Goal: Submit feedback/report problem: Submit feedback/report problem

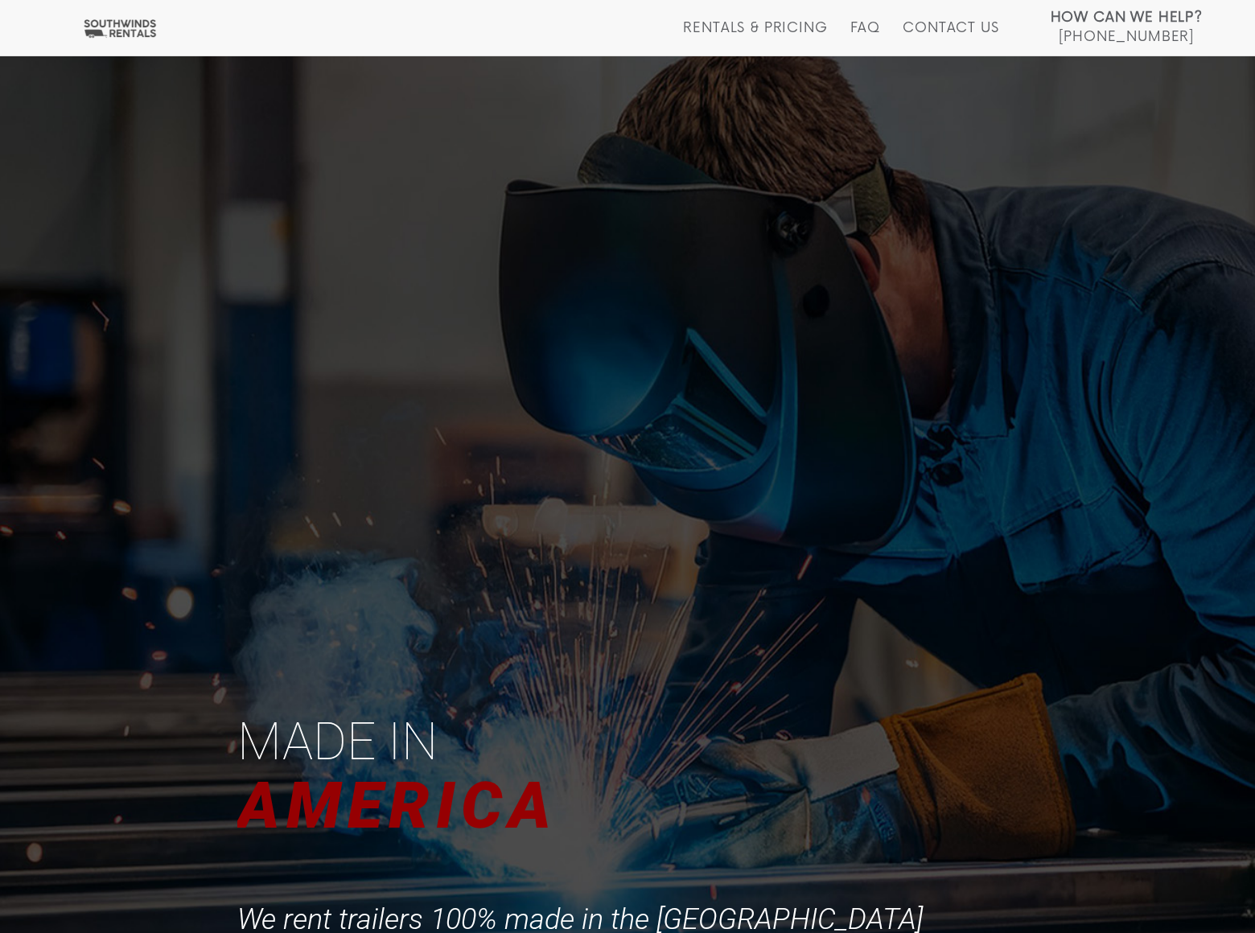
scroll to position [3070, 0]
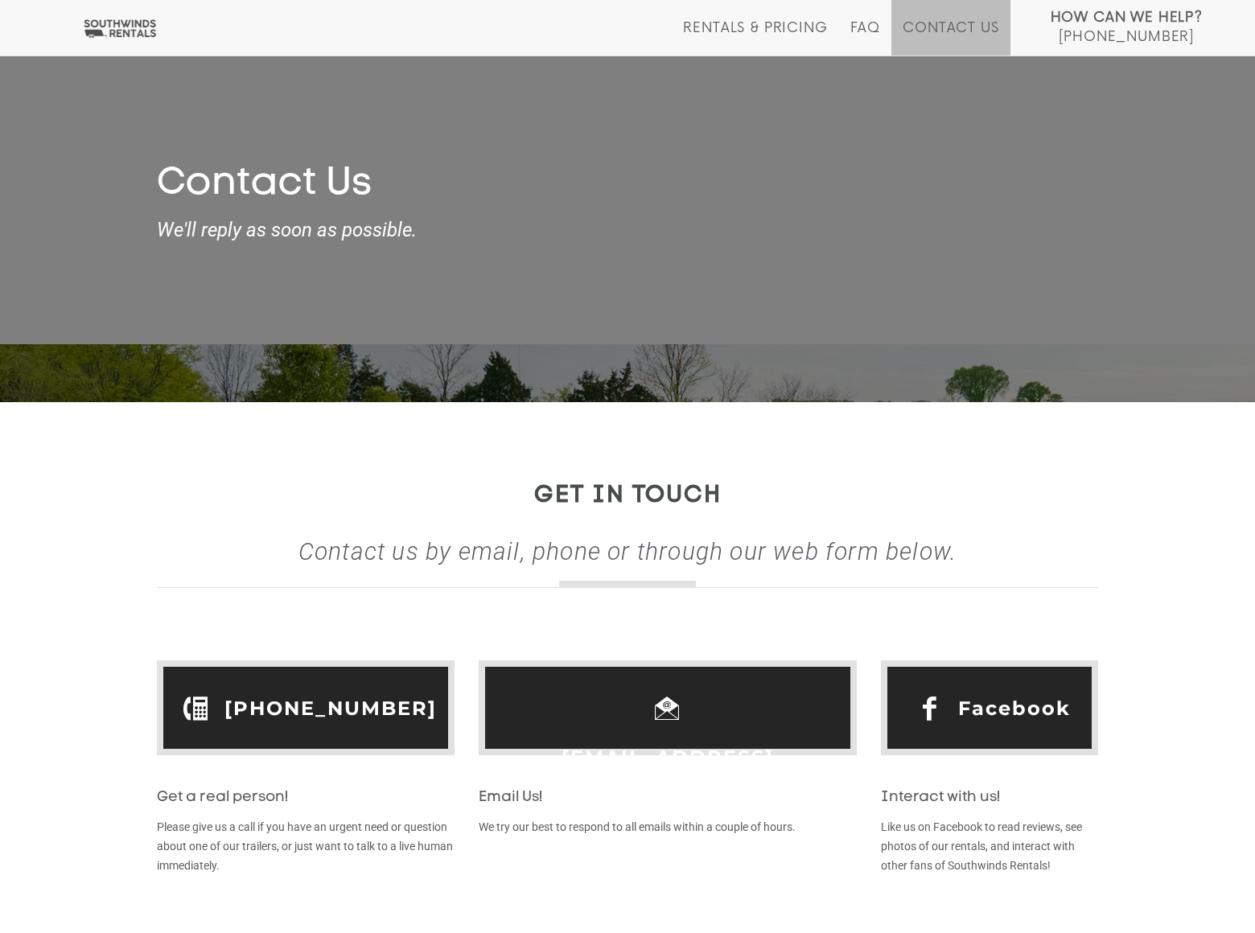
scroll to position [688, 0]
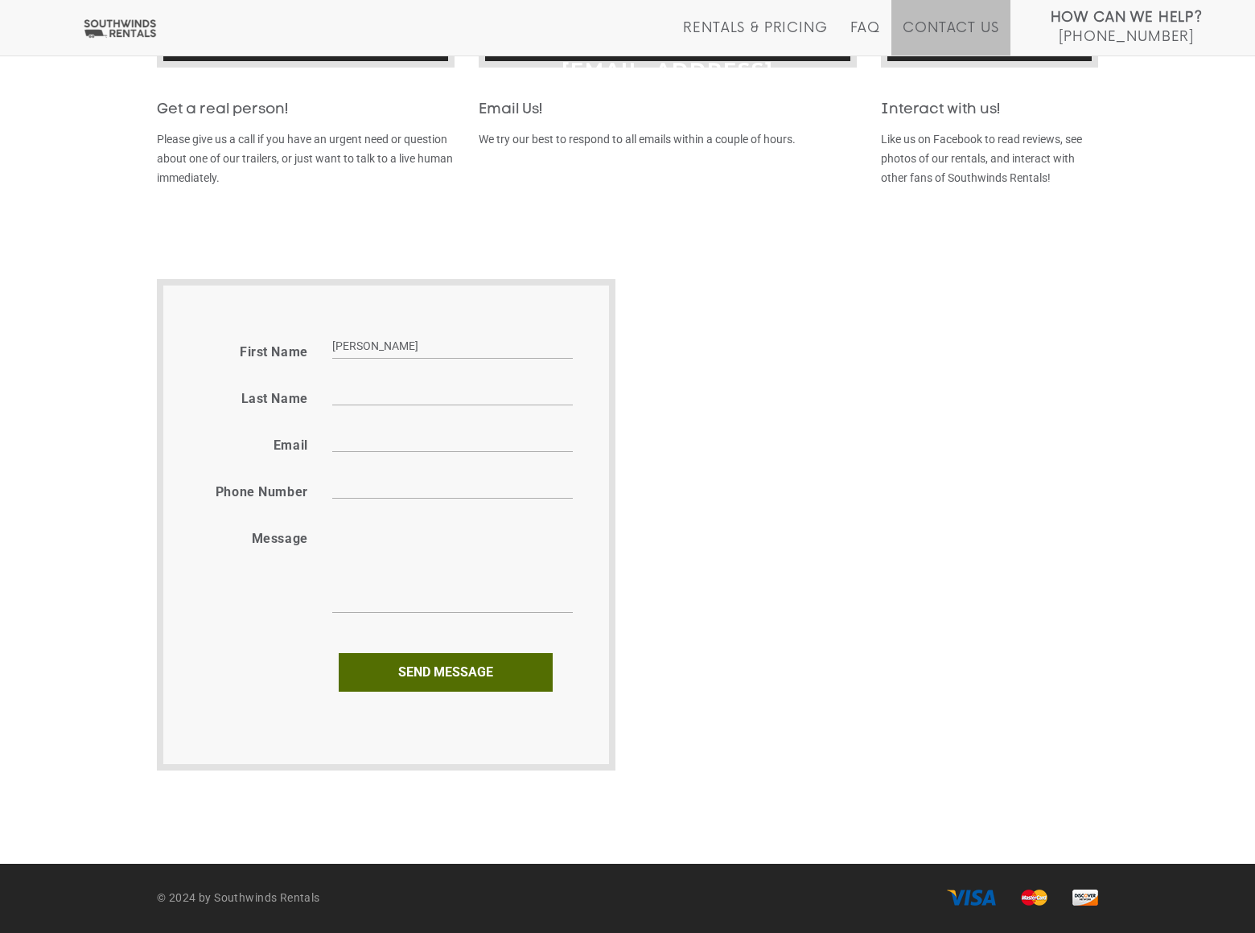
type input "[PERSON_NAME]"
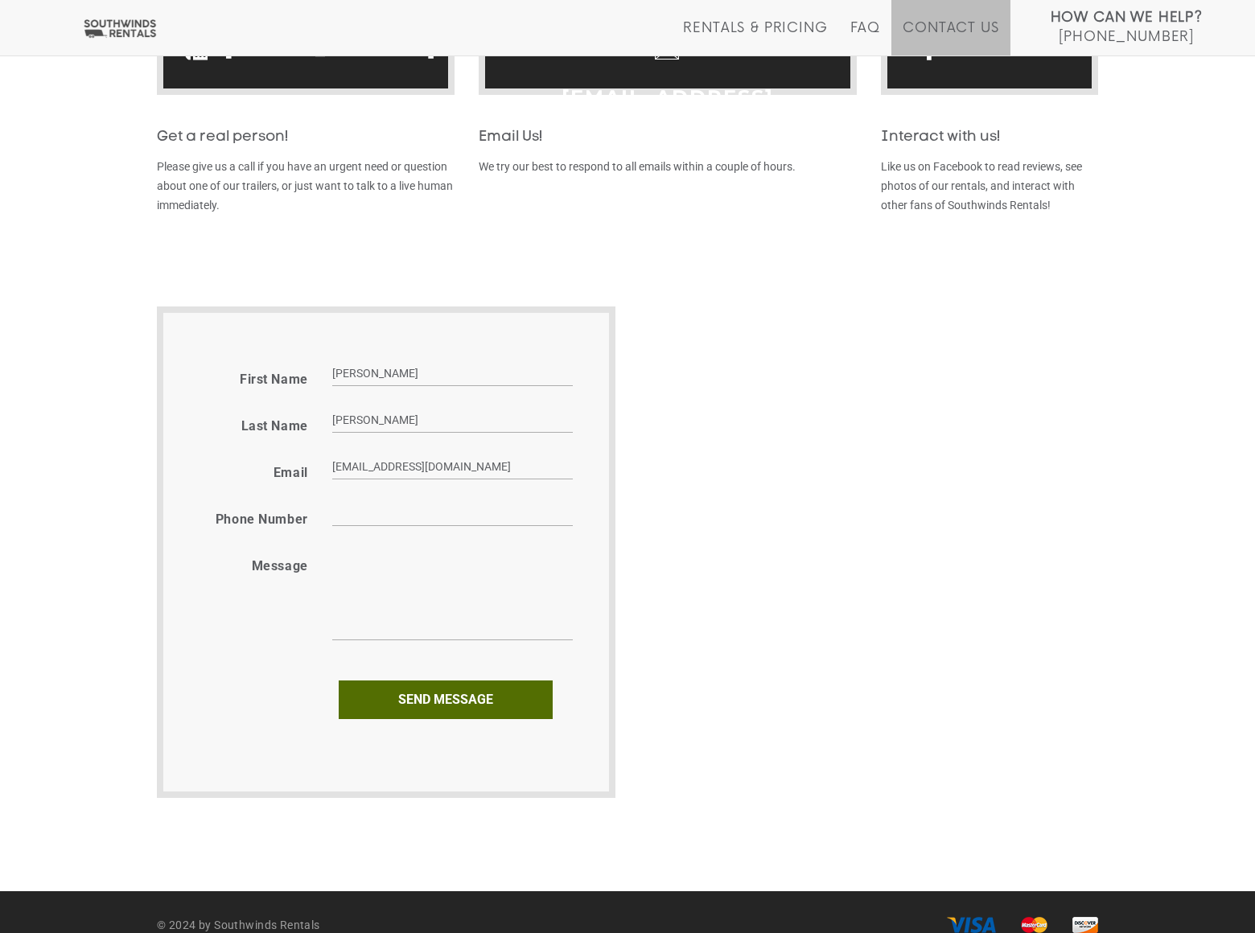
type input "[EMAIL_ADDRESS][DOMAIN_NAME]"
type input "8054002077"
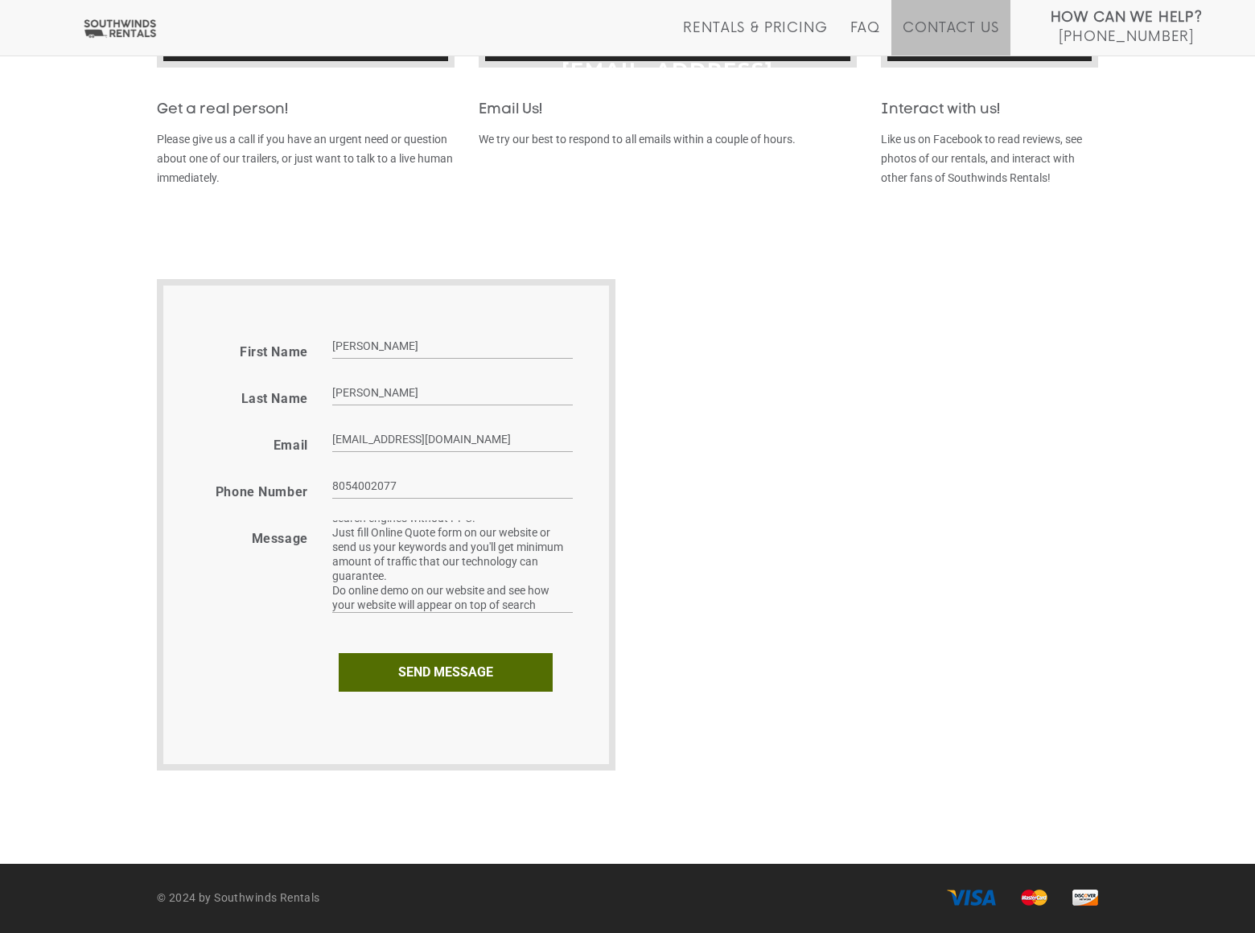
scroll to position [42, 0]
type textarea "We can place your website on top position in search engines without PPC. Just f…"
click at [445, 672] on input "Send message" at bounding box center [446, 672] width 214 height 39
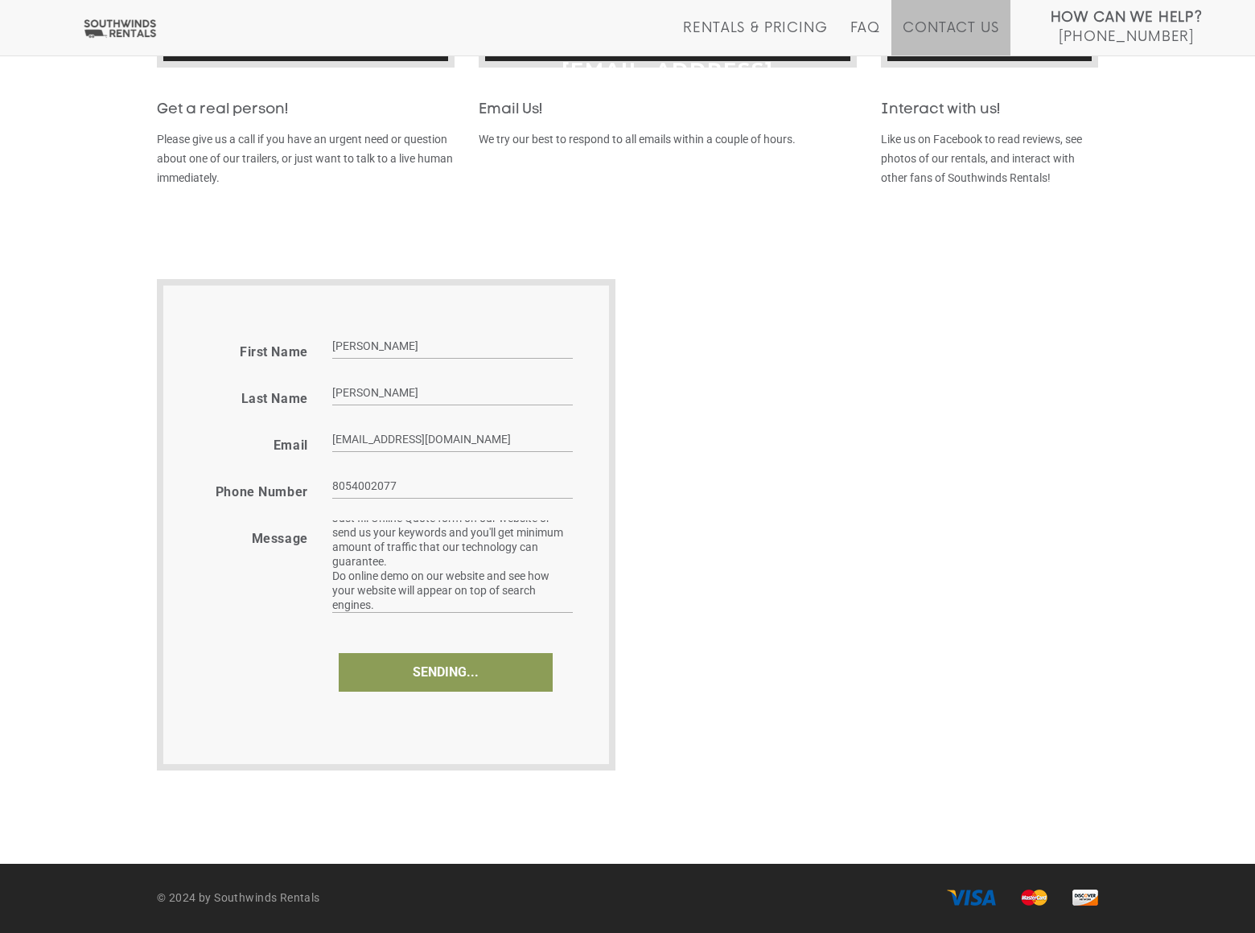
type input "Send enquiry"
